Goal: Transaction & Acquisition: Obtain resource

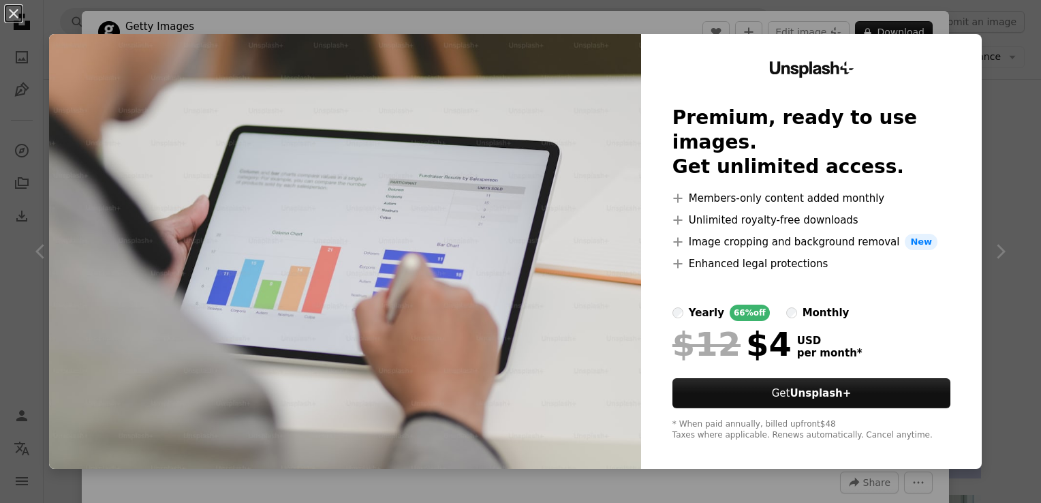
scroll to position [6669, 0]
click at [985, 115] on div "An X shape Unsplash+ Premium, ready to use images. Get unlimited access. A plus…" at bounding box center [520, 251] width 1041 height 503
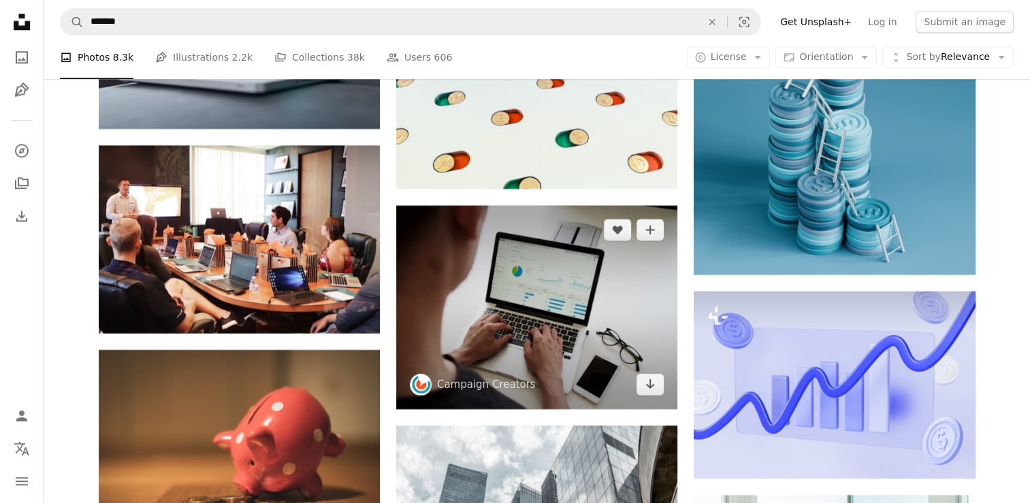
click at [458, 268] on img at bounding box center [536, 307] width 281 height 204
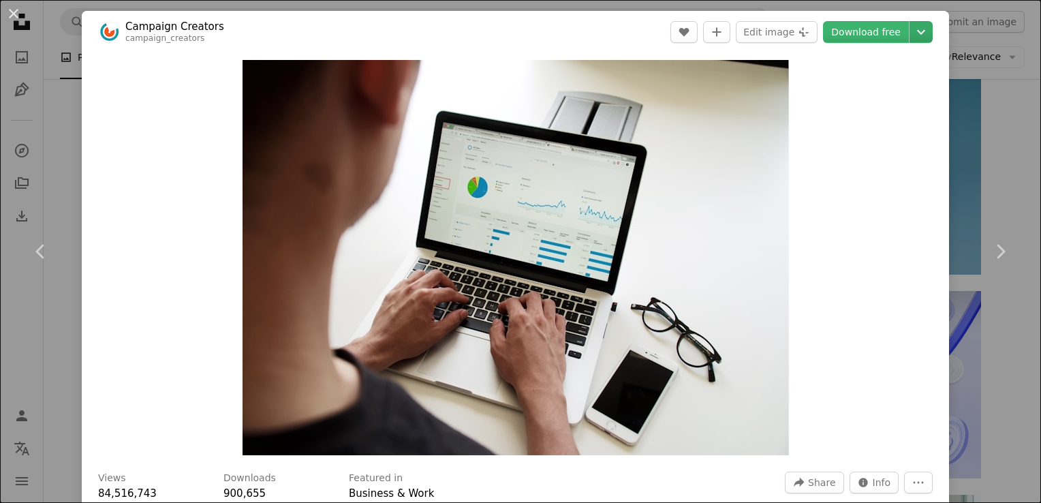
click at [913, 29] on icon "Chevron down" at bounding box center [921, 32] width 22 height 16
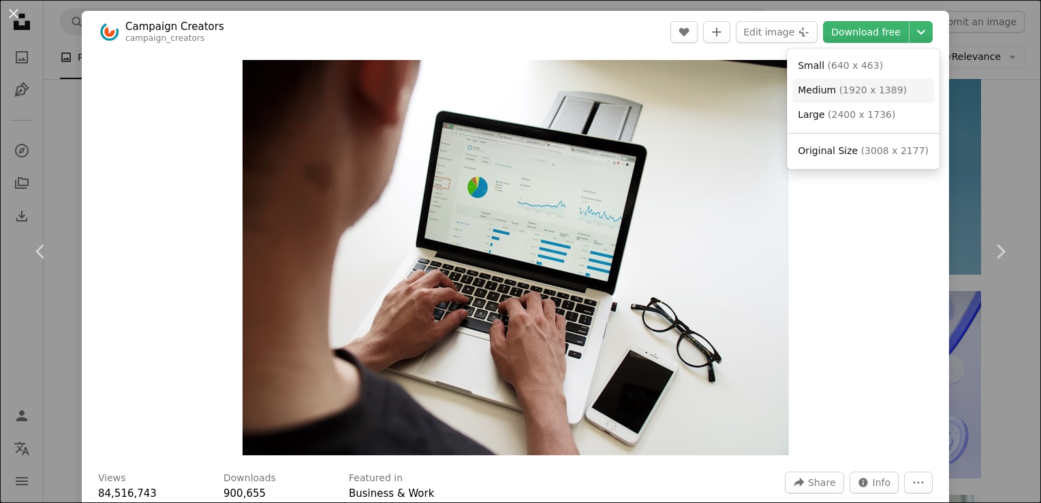
click at [859, 95] on span "( 1920 x 1389 )" at bounding box center [872, 89] width 67 height 11
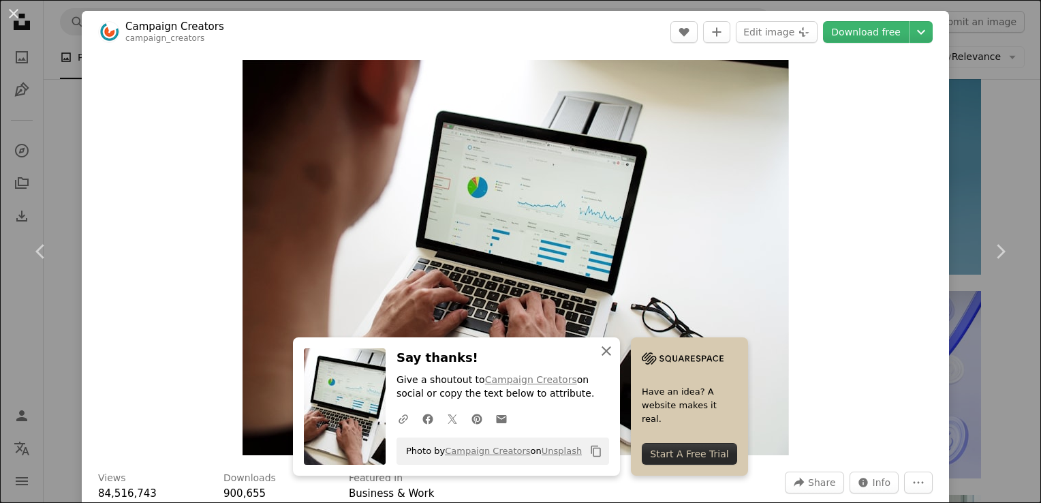
click at [605, 349] on icon "An X shape" at bounding box center [606, 351] width 16 height 16
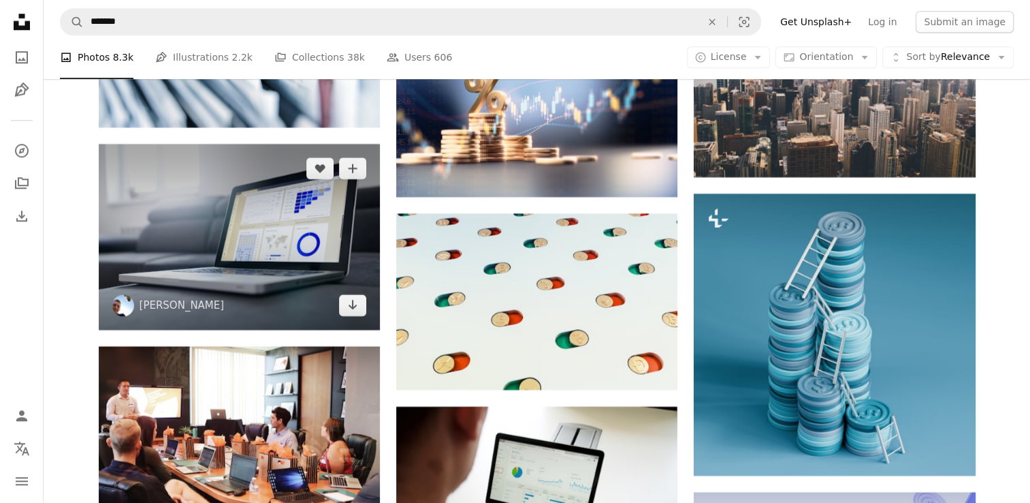
scroll to position [6465, 0]
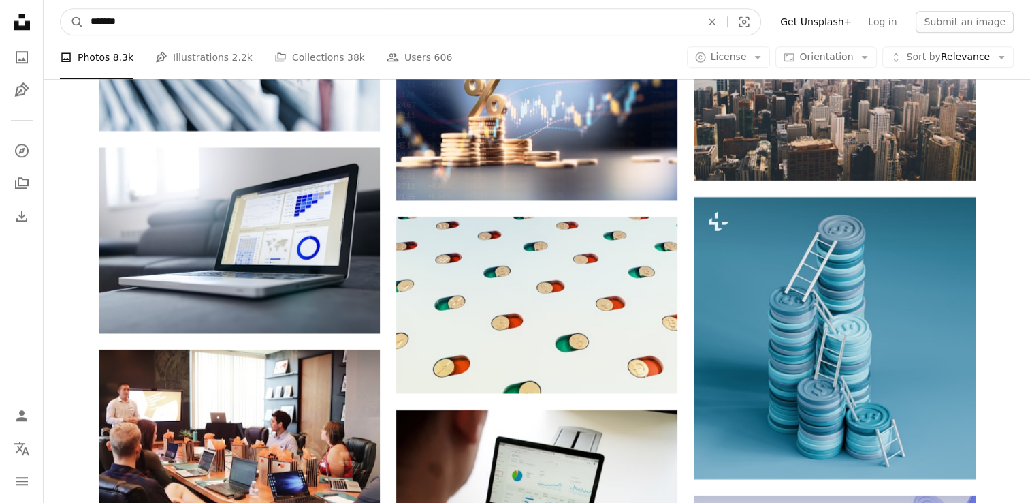
click at [144, 22] on input "*******" at bounding box center [391, 22] width 614 height 26
type input "**********"
click at [61, 9] on button "A magnifying glass" at bounding box center [72, 22] width 23 height 26
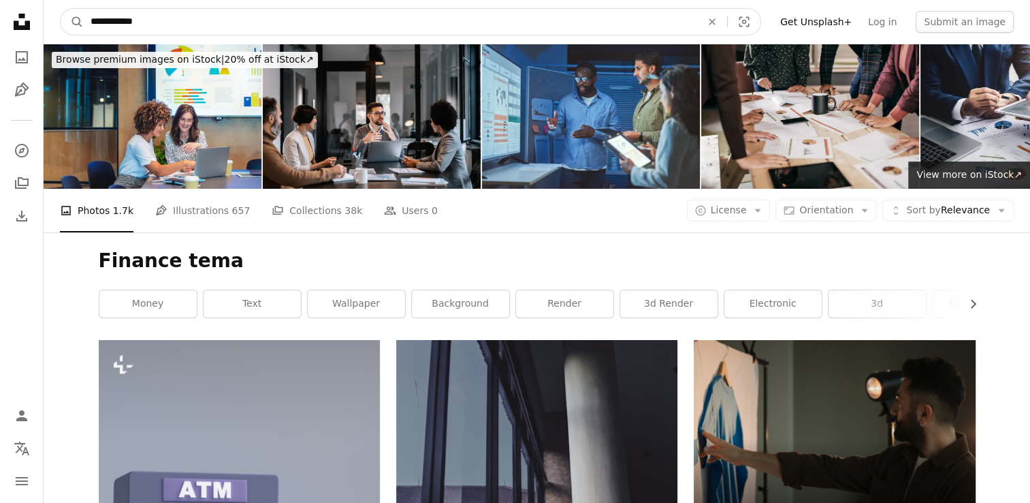
click at [144, 24] on input "**********" at bounding box center [391, 22] width 614 height 26
type input "**********"
click at [61, 9] on button "A magnifying glass" at bounding box center [72, 22] width 23 height 26
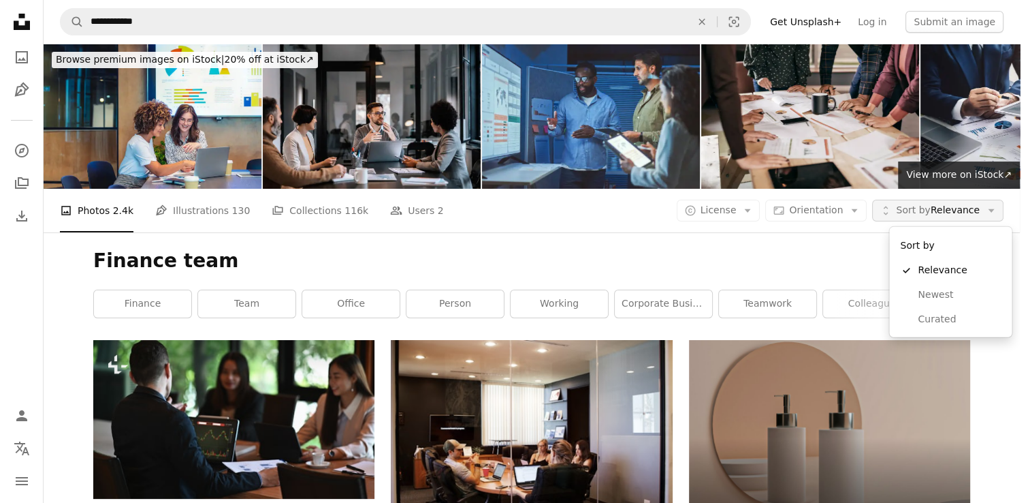
click at [972, 211] on span "Sort by Relevance" at bounding box center [938, 211] width 84 height 14
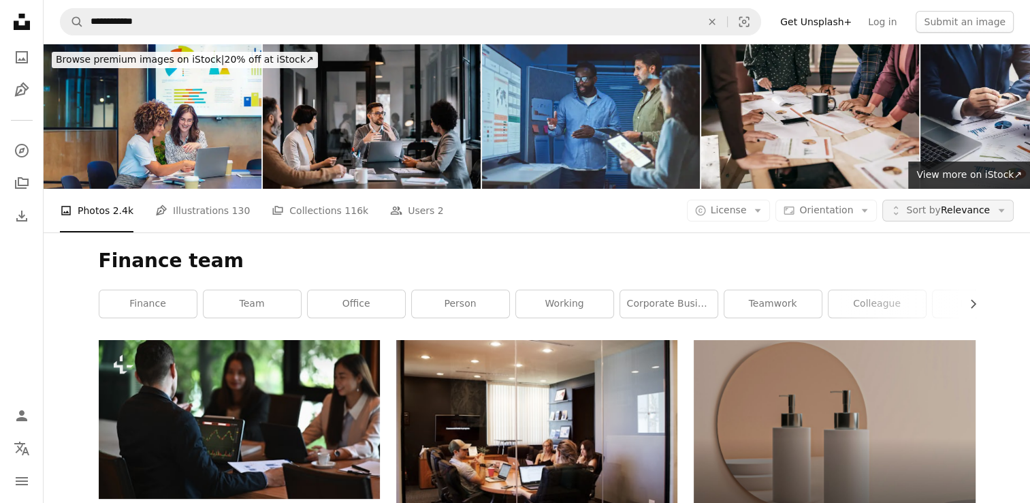
click at [972, 211] on span "Sort by Relevance" at bounding box center [949, 211] width 84 height 14
click at [764, 210] on icon "Arrow down" at bounding box center [758, 210] width 12 height 12
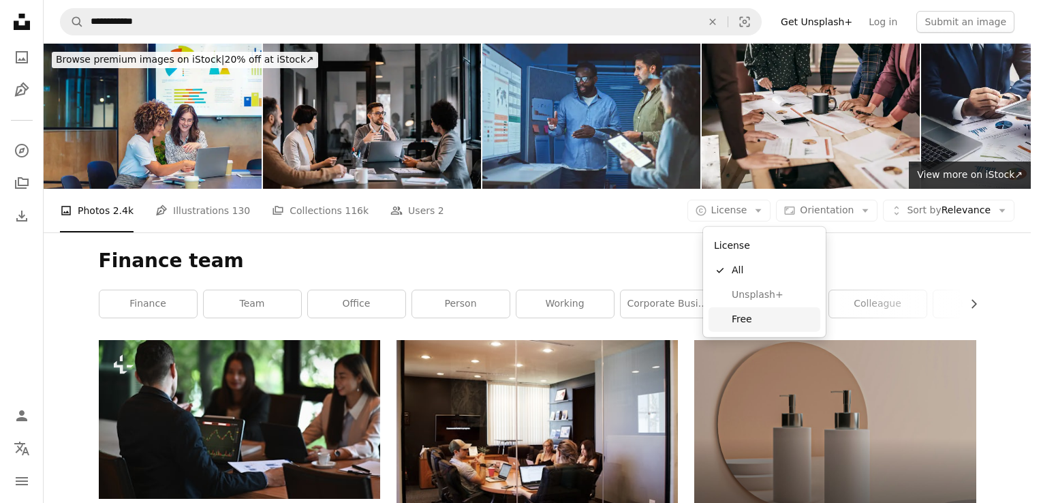
click at [736, 322] on span "Free" at bounding box center [772, 320] width 83 height 14
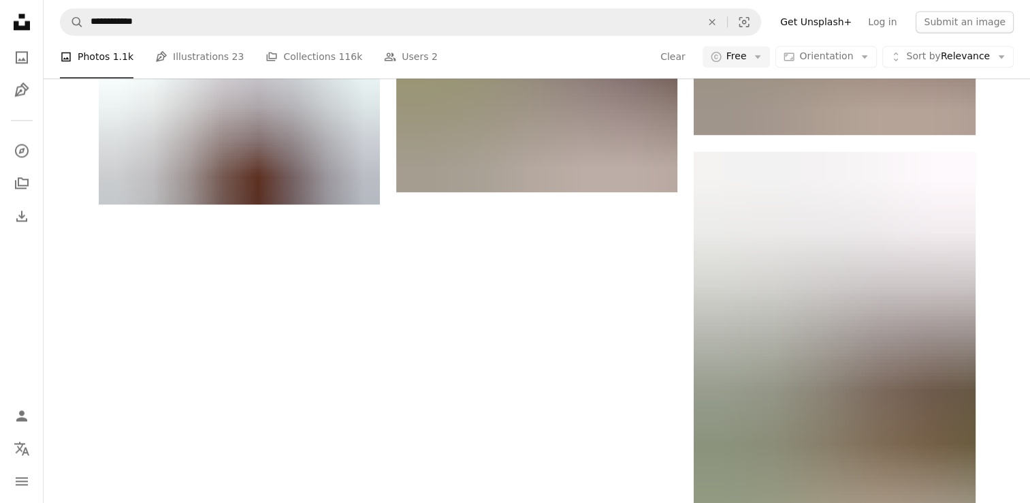
scroll to position [2000, 0]
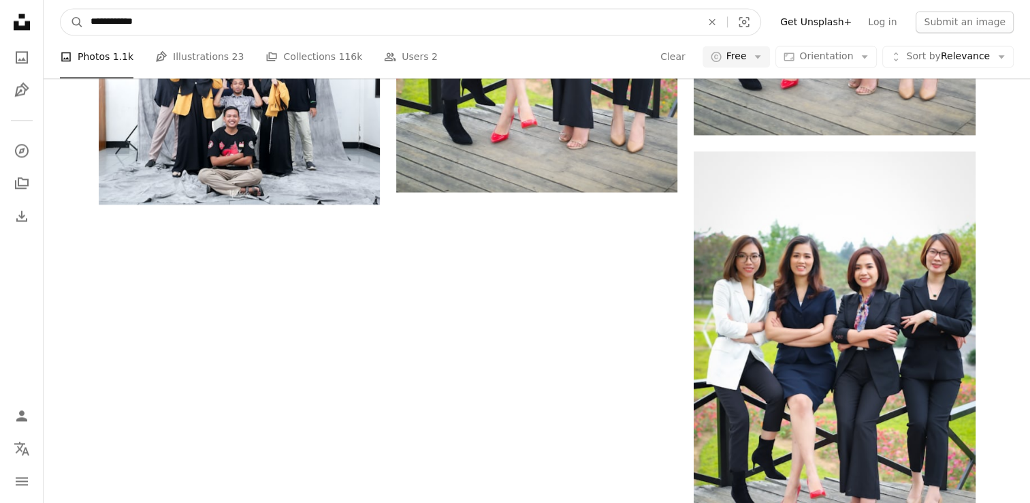
click at [102, 13] on input "**********" at bounding box center [391, 22] width 614 height 26
type input "****"
click at [61, 9] on button "A magnifying glass" at bounding box center [72, 22] width 23 height 26
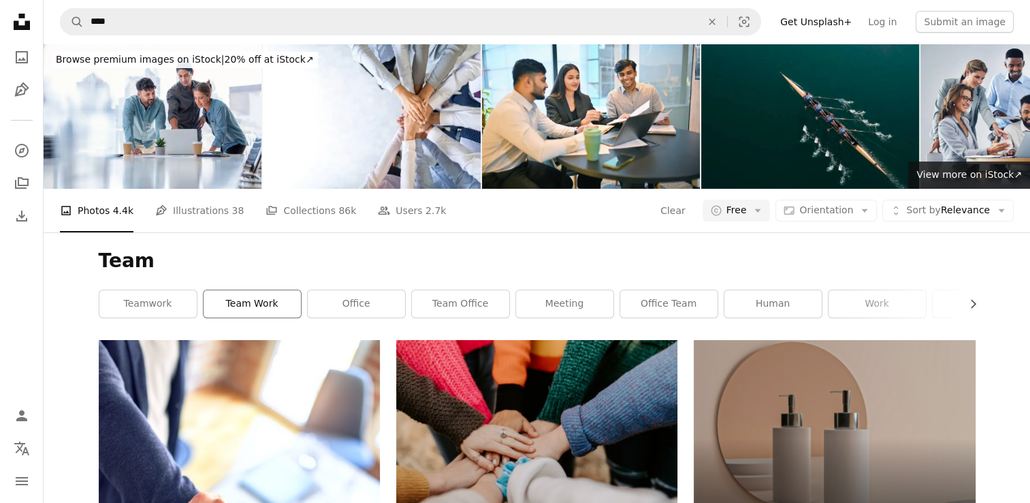
click at [267, 300] on link "team work" at bounding box center [252, 303] width 97 height 27
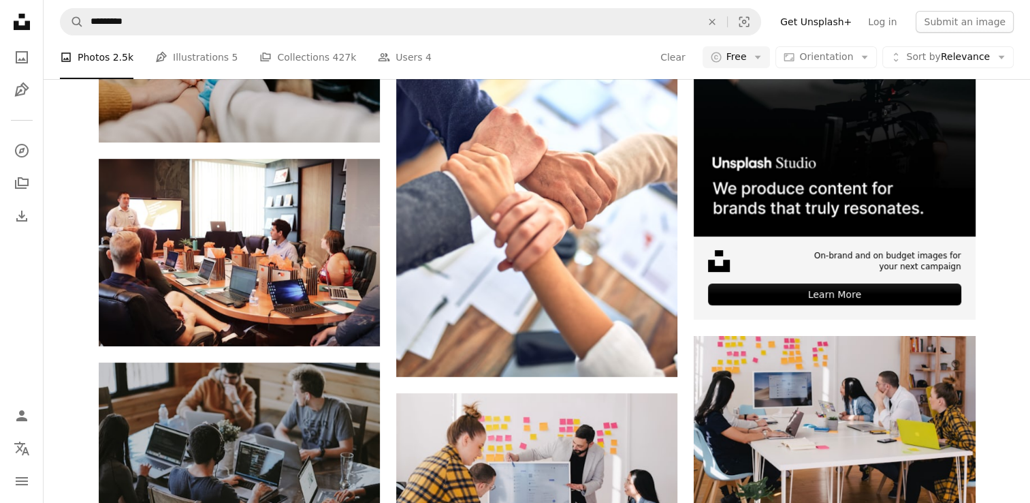
scroll to position [373, 0]
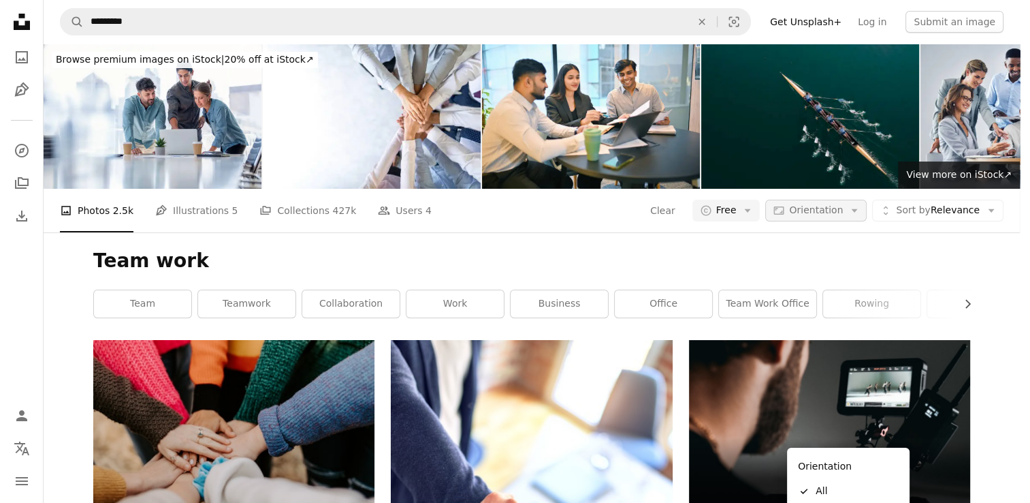
click at [843, 204] on span "Orientation" at bounding box center [816, 209] width 54 height 11
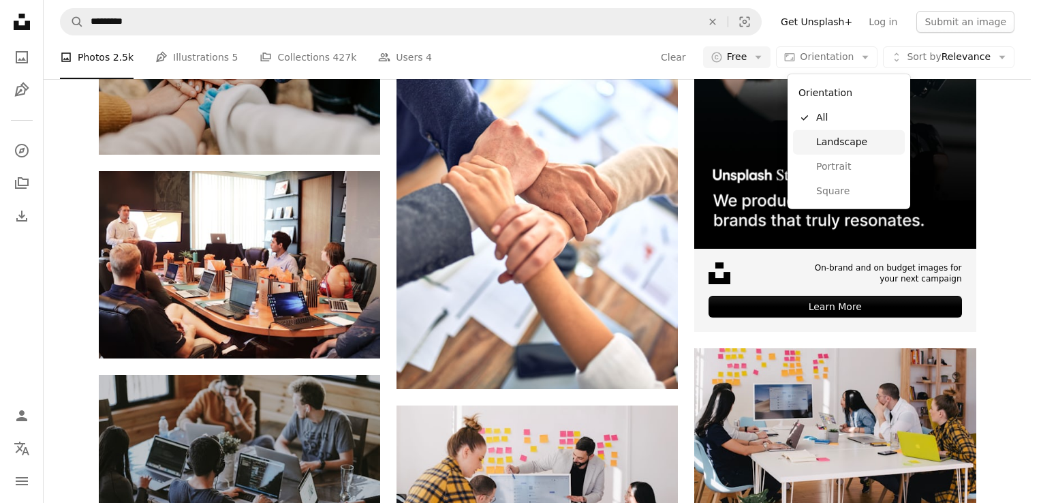
click at [848, 146] on span "Landscape" at bounding box center [857, 143] width 83 height 14
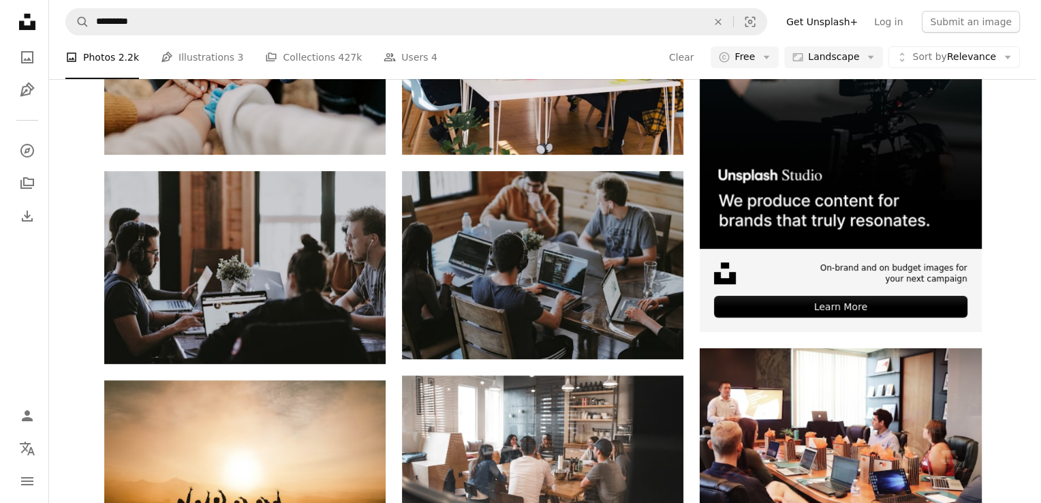
scroll to position [998, 0]
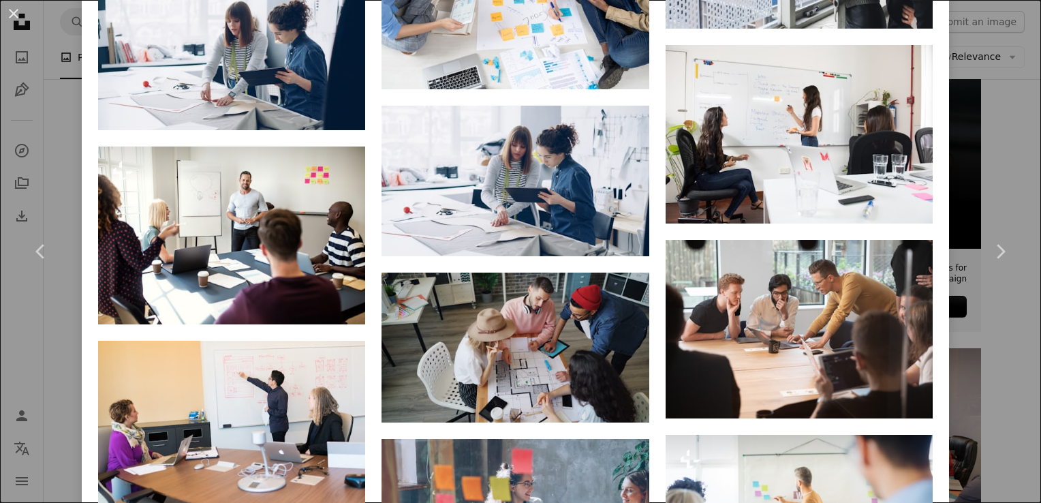
scroll to position [2656, 0]
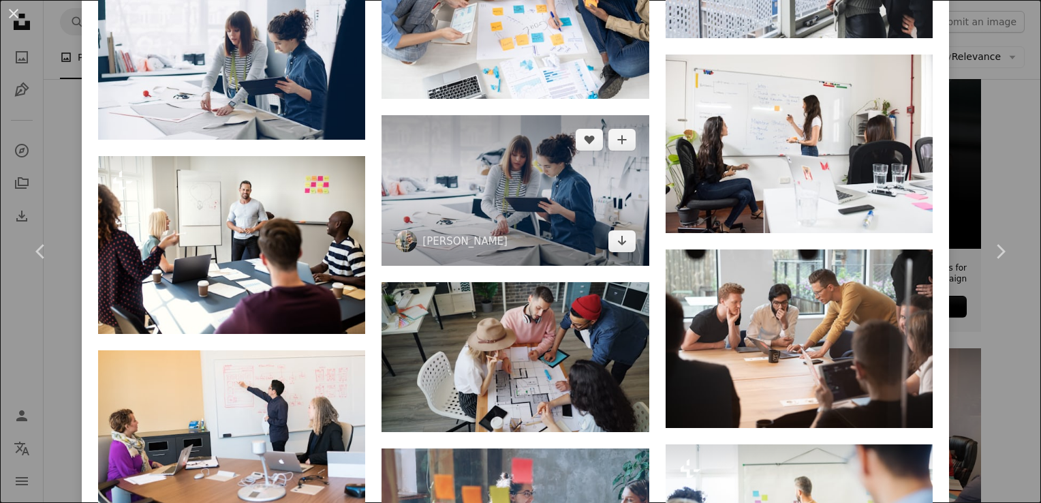
click at [534, 175] on img at bounding box center [514, 190] width 267 height 150
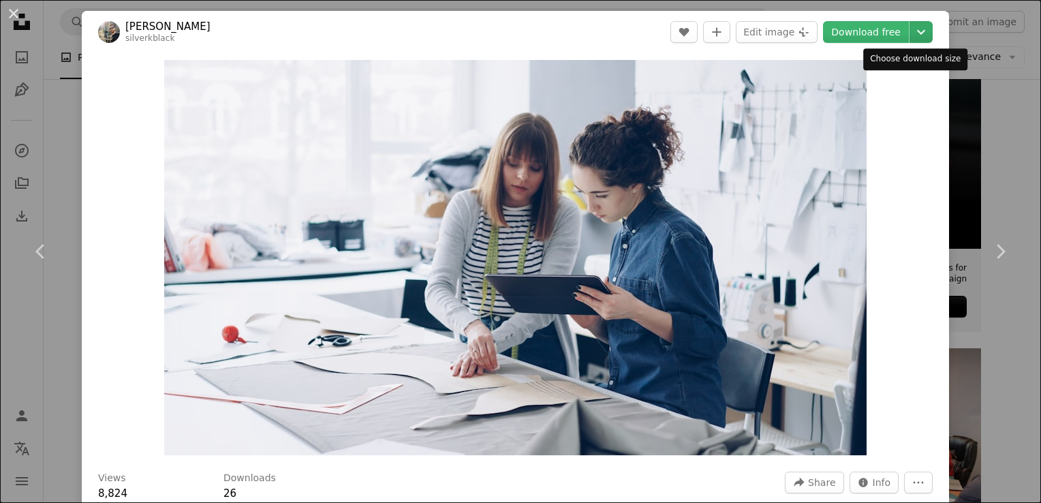
click at [910, 29] on icon "Chevron down" at bounding box center [921, 32] width 22 height 16
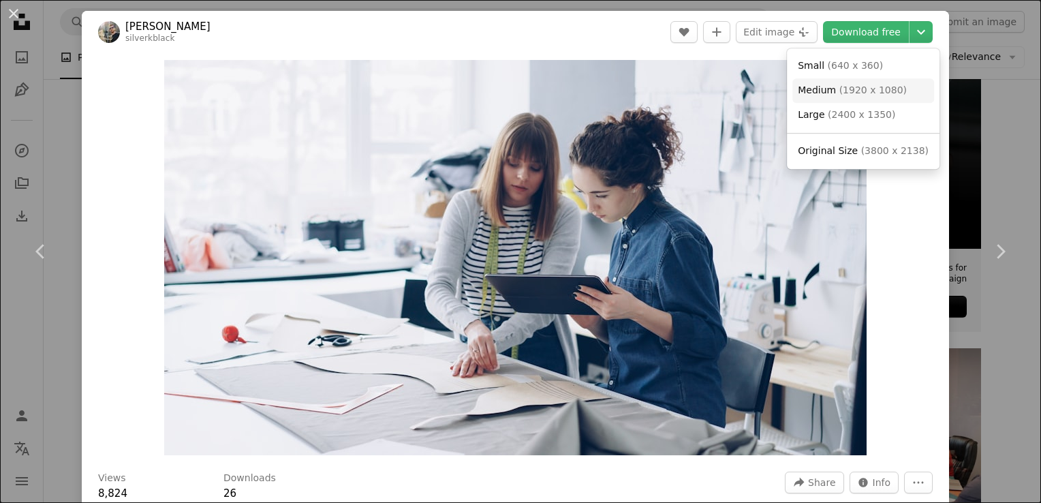
click at [845, 91] on span "( 1920 x 1080 )" at bounding box center [872, 89] width 67 height 11
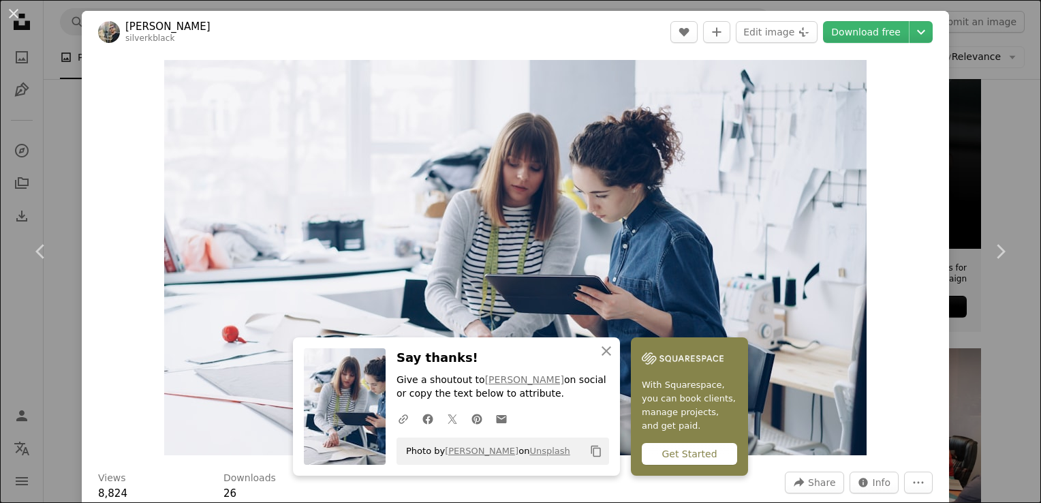
click at [980, 144] on div "An X shape Chevron left Chevron right An X shape Close Say thanks! Give a shout…" at bounding box center [520, 251] width 1041 height 503
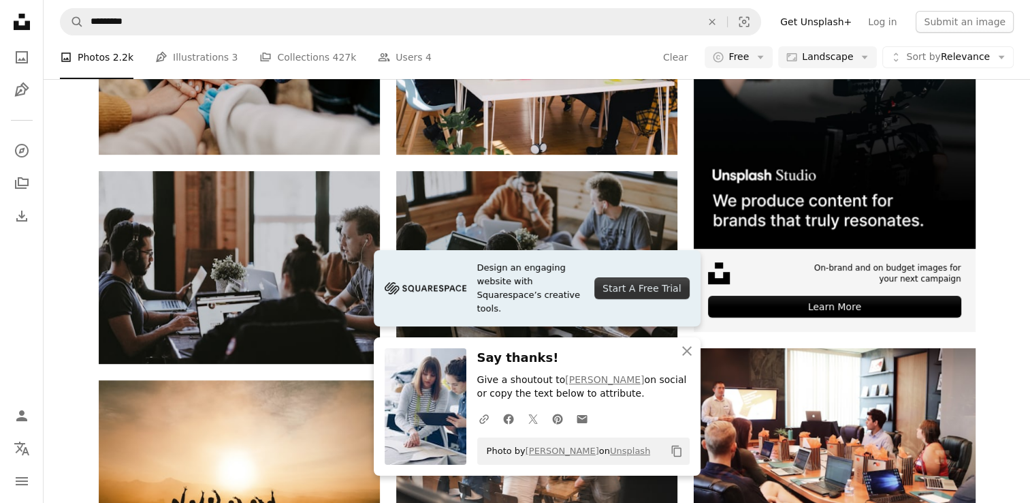
scroll to position [1406, 0]
click at [689, 349] on icon "button" at bounding box center [687, 351] width 10 height 10
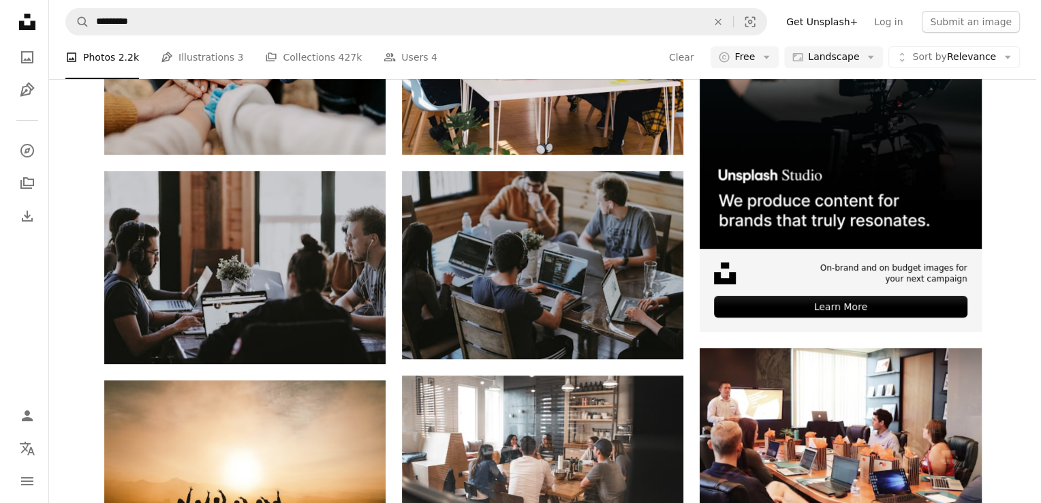
scroll to position [1052, 0]
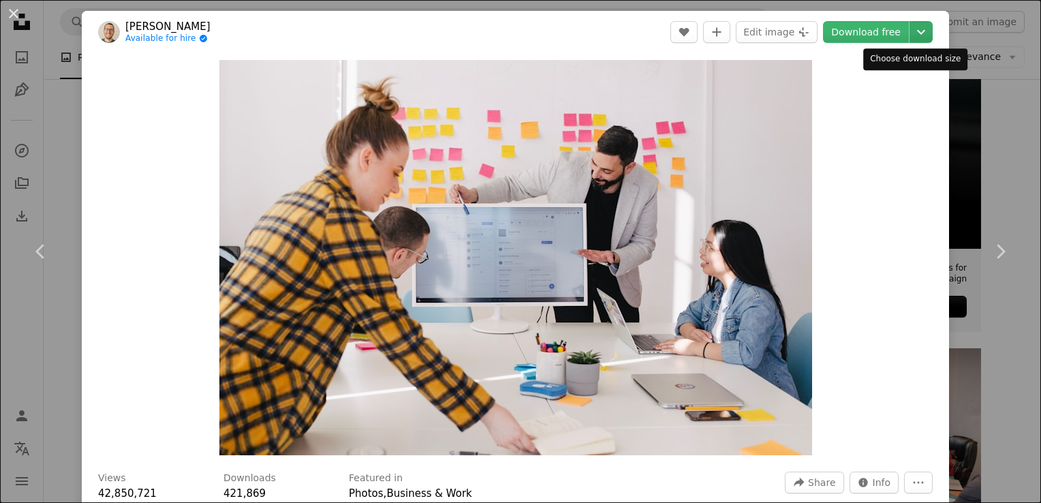
click at [910, 29] on icon "Chevron down" at bounding box center [921, 32] width 22 height 16
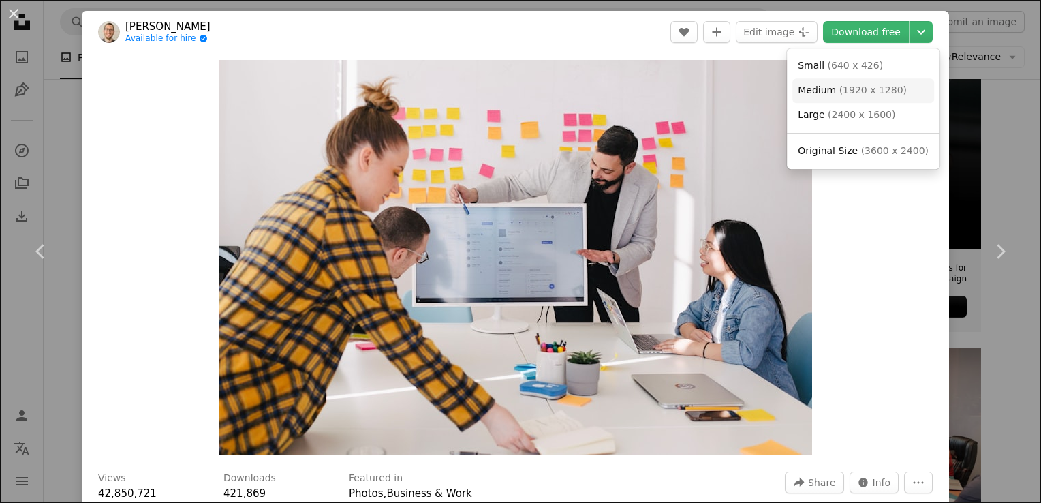
click at [855, 95] on span "( 1920 x 1280 )" at bounding box center [872, 89] width 67 height 11
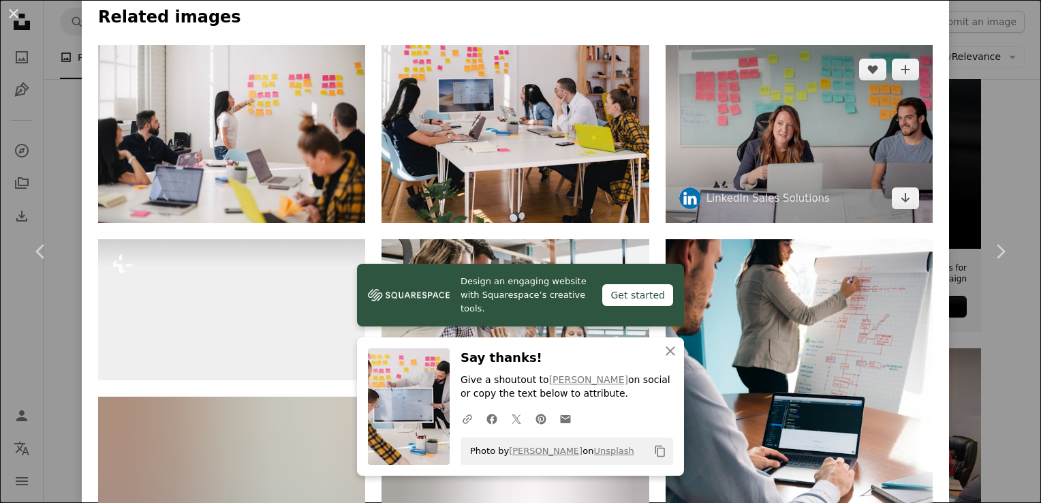
scroll to position [885, 0]
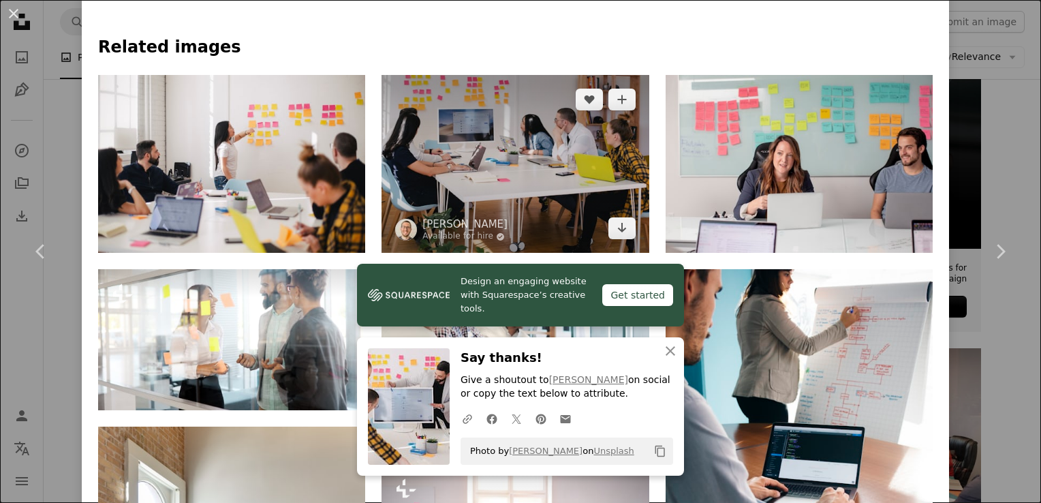
click at [552, 134] on img at bounding box center [514, 164] width 267 height 178
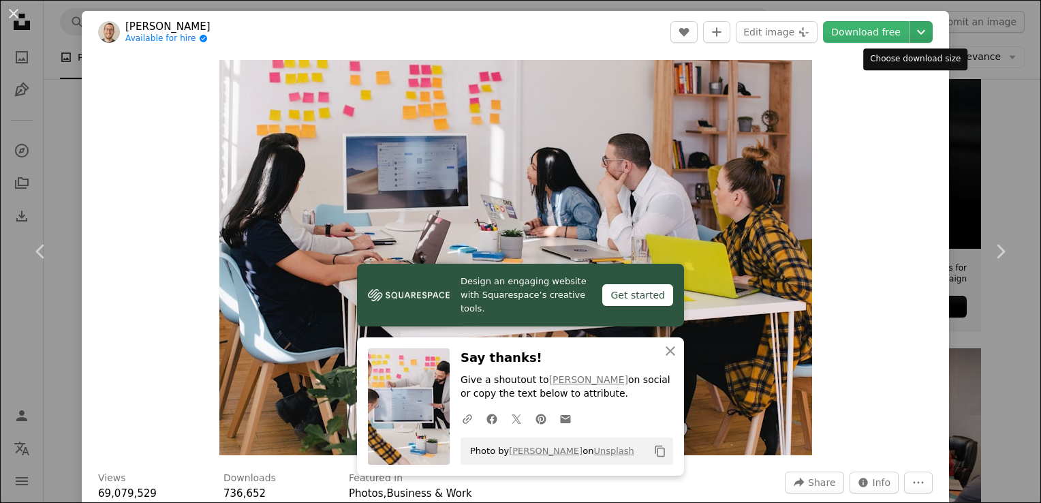
click at [913, 27] on icon "Chevron down" at bounding box center [921, 32] width 22 height 16
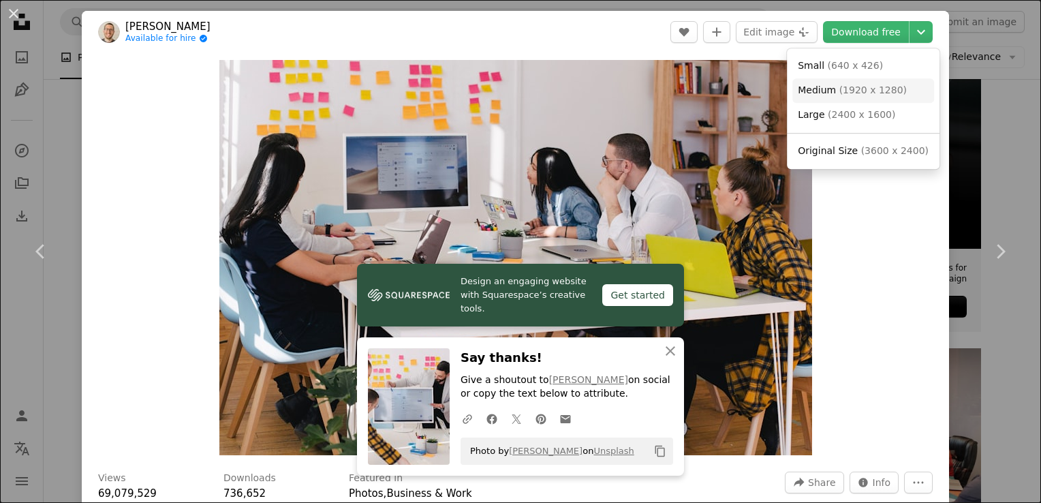
click at [870, 89] on span "( 1920 x 1280 )" at bounding box center [872, 89] width 67 height 11
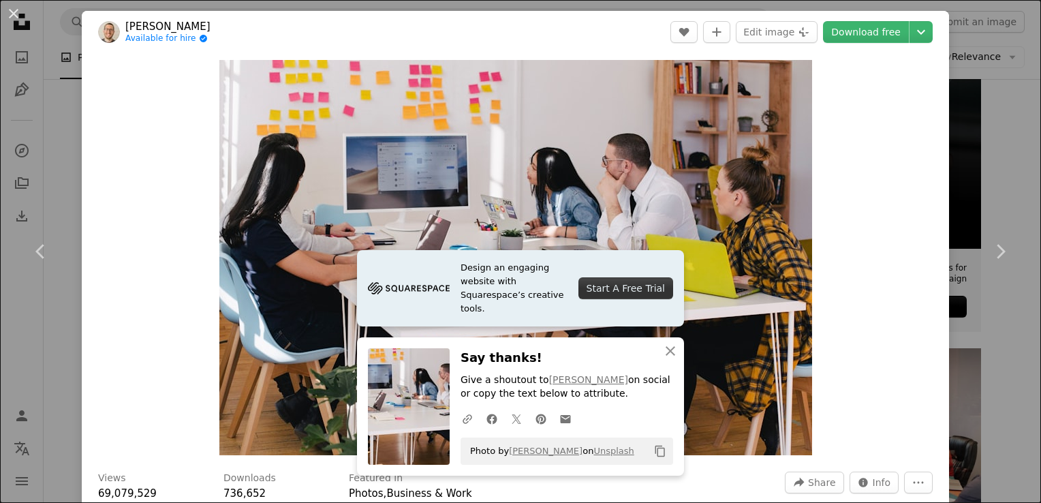
click at [872, 255] on div "Zoom in" at bounding box center [515, 257] width 867 height 409
